Goal: Task Accomplishment & Management: Manage account settings

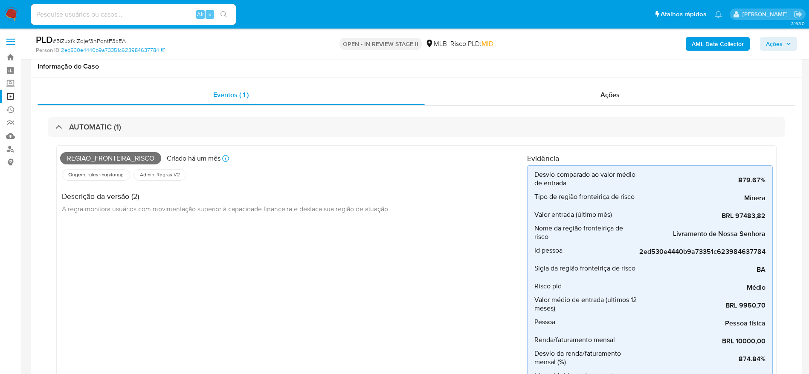
select select "10"
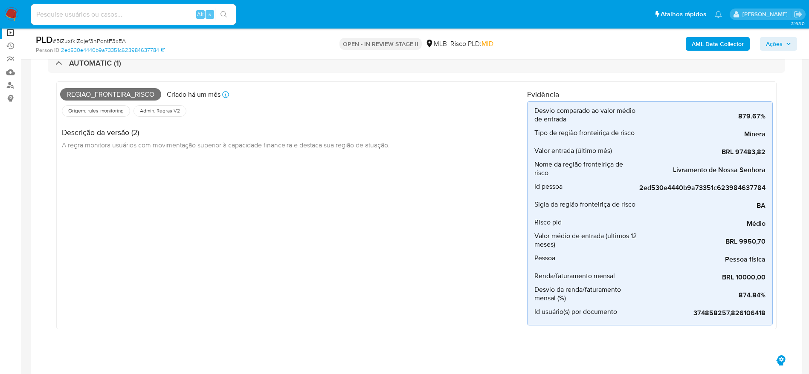
click at [178, 10] on input at bounding box center [133, 14] width 205 height 11
paste input "8j9GBDT9Hs707clwfvHybV4U"
type input "8j9GBDT9Hs707clwfvHybV4U"
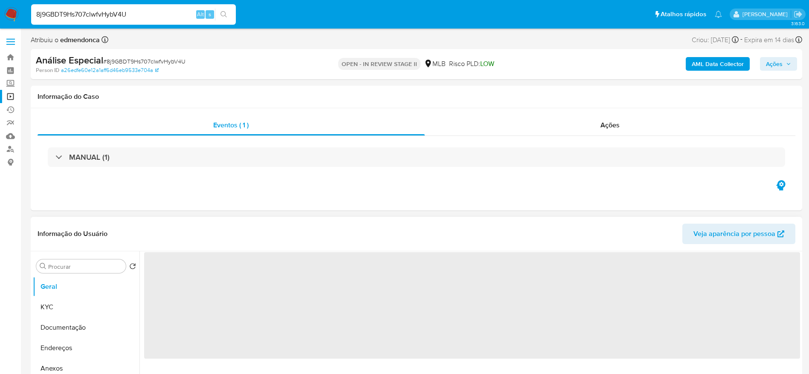
select select "10"
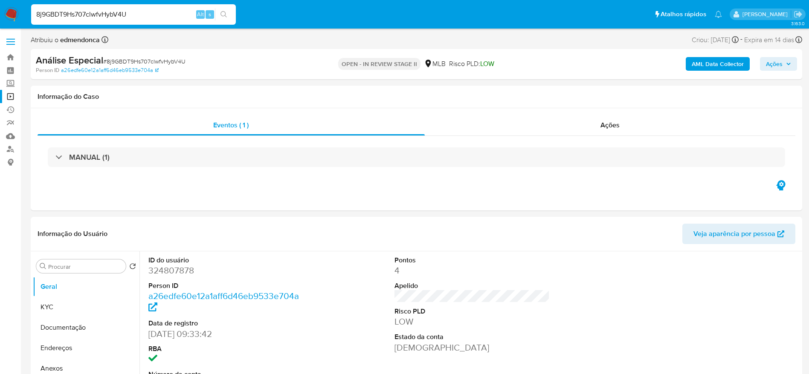
click at [153, 15] on input "8j9GBDT9Hs707clwfvHybV4U" at bounding box center [133, 14] width 205 height 11
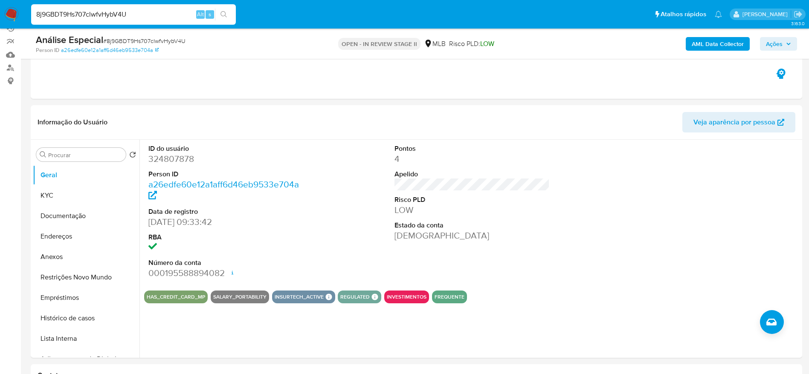
scroll to position [128, 0]
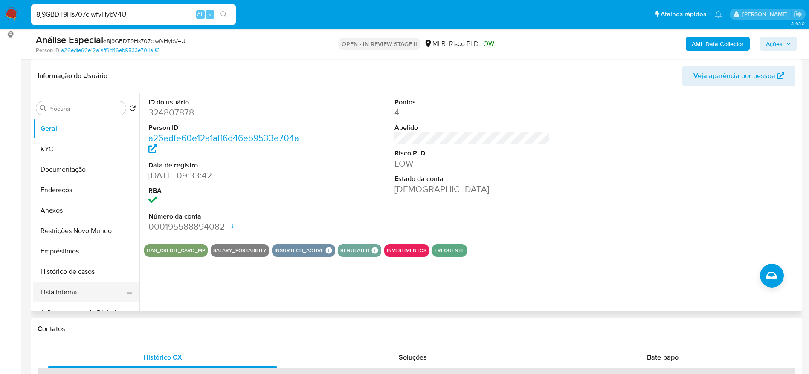
click at [65, 292] on button "Lista Interna" at bounding box center [83, 292] width 100 height 20
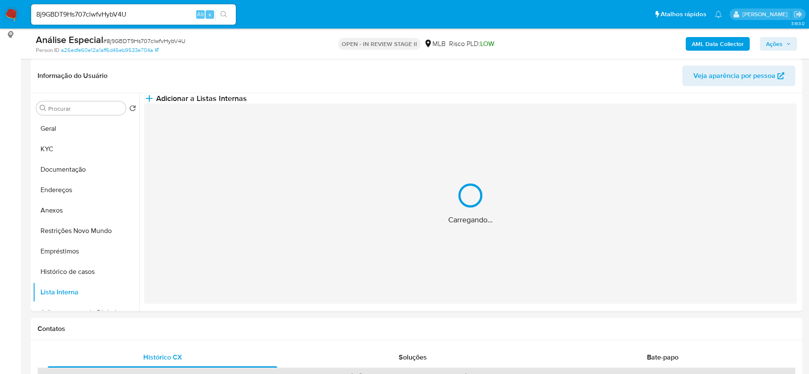
scroll to position [64, 0]
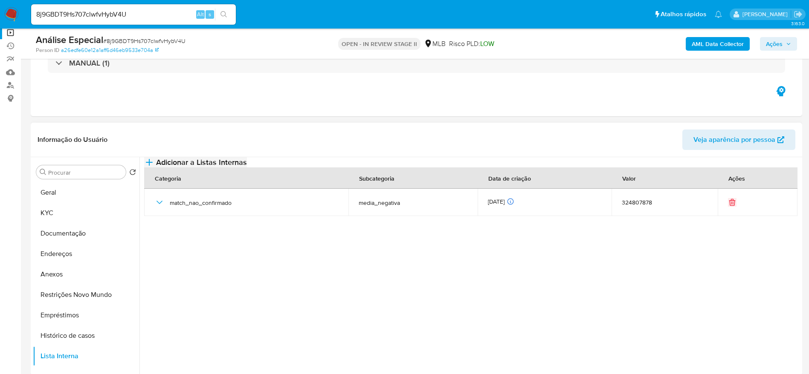
click at [247, 165] on button "Adicionar a Listas Internas" at bounding box center [195, 162] width 103 height 10
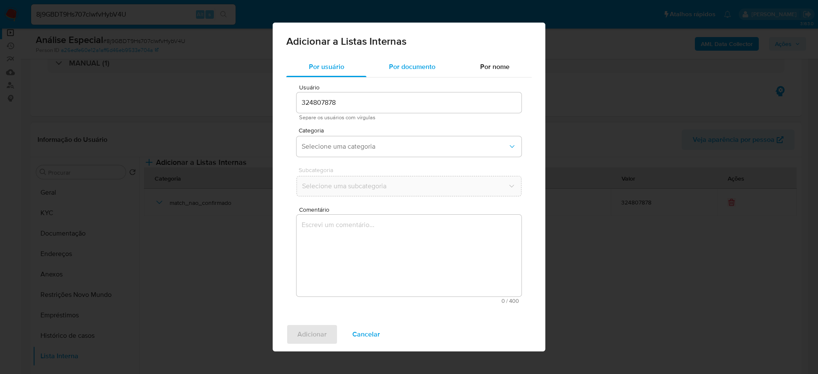
click at [411, 66] on span "Por documento" at bounding box center [412, 67] width 46 height 10
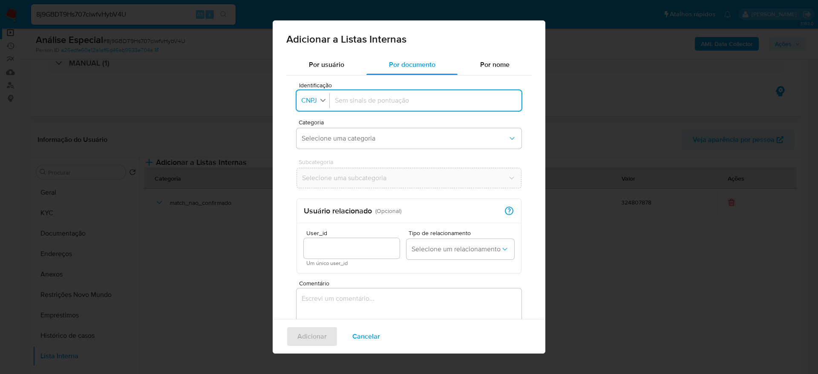
click at [324, 98] on icon "button" at bounding box center [323, 100] width 8 height 8
click at [327, 143] on li "CPF" at bounding box center [312, 137] width 35 height 20
click at [367, 96] on input "Identificação" at bounding box center [424, 100] width 185 height 9
type input "03547594340"
click at [347, 150] on div "Categoria Selecione uma categoria" at bounding box center [409, 135] width 225 height 33
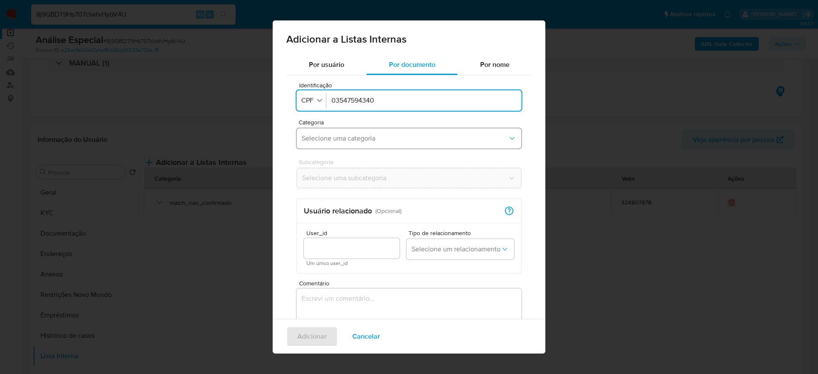
click at [348, 138] on span "Selecione uma categoria" at bounding box center [405, 138] width 206 height 9
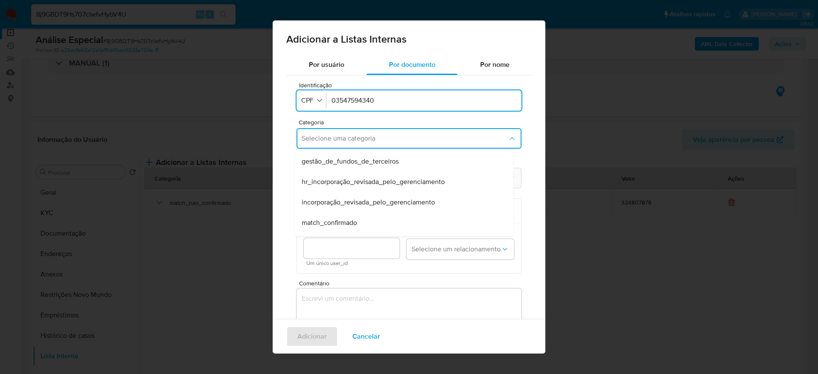
click at [372, 217] on div "match_confirmado" at bounding box center [402, 223] width 200 height 20
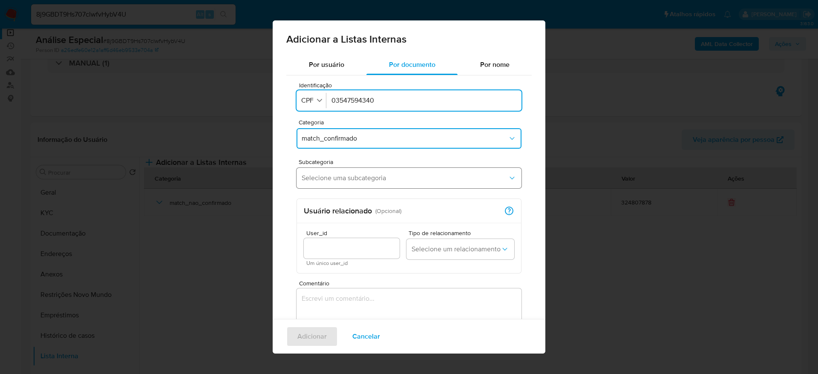
click at [378, 182] on span "Selecione uma subcategoria" at bounding box center [405, 178] width 206 height 9
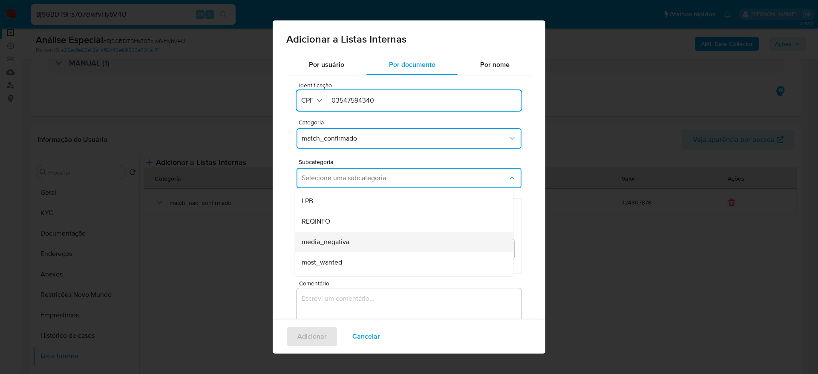
click at [361, 241] on div "media_negativa" at bounding box center [402, 242] width 200 height 20
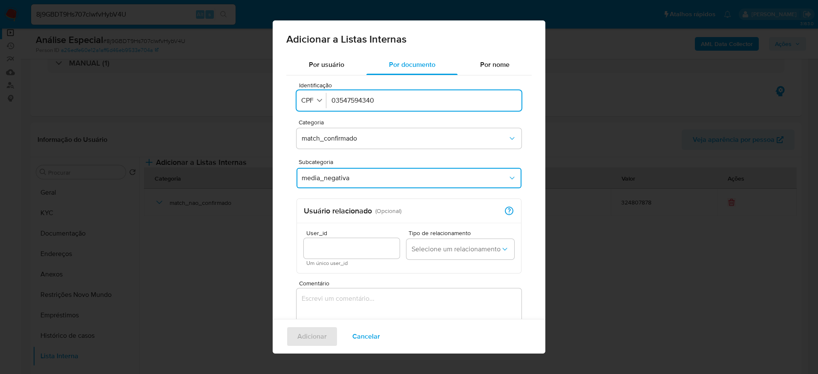
click at [350, 303] on textarea "Comentário" at bounding box center [409, 330] width 225 height 82
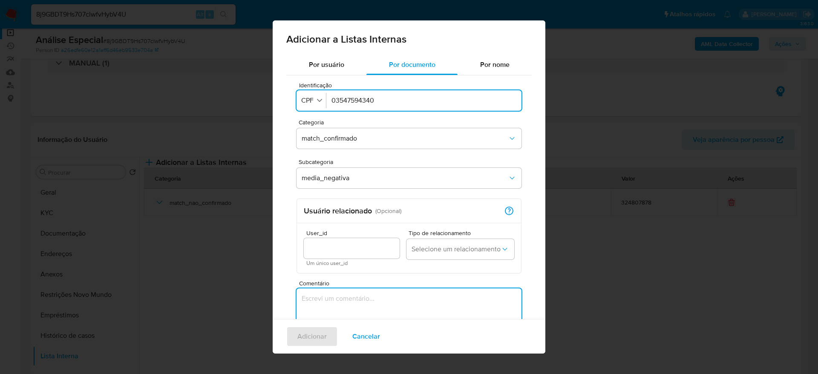
paste textarea "[URL][DOMAIN_NAME][PERSON_NAME][PERSON_NAME]"
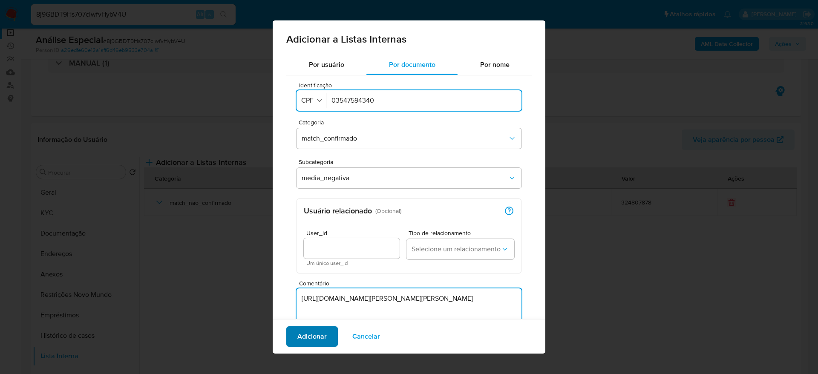
type textarea "[URL][DOMAIN_NAME][PERSON_NAME][PERSON_NAME]"
click at [313, 338] on span "Adicionar" at bounding box center [311, 336] width 29 height 19
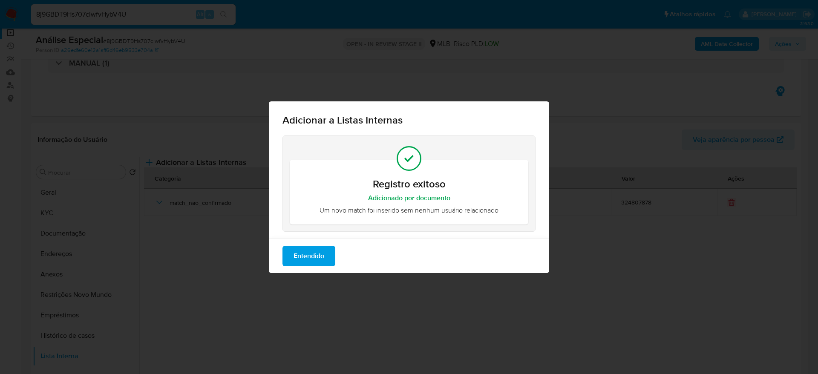
click at [302, 257] on span "Entendido" at bounding box center [309, 256] width 31 height 19
